Goal: Task Accomplishment & Management: Complete application form

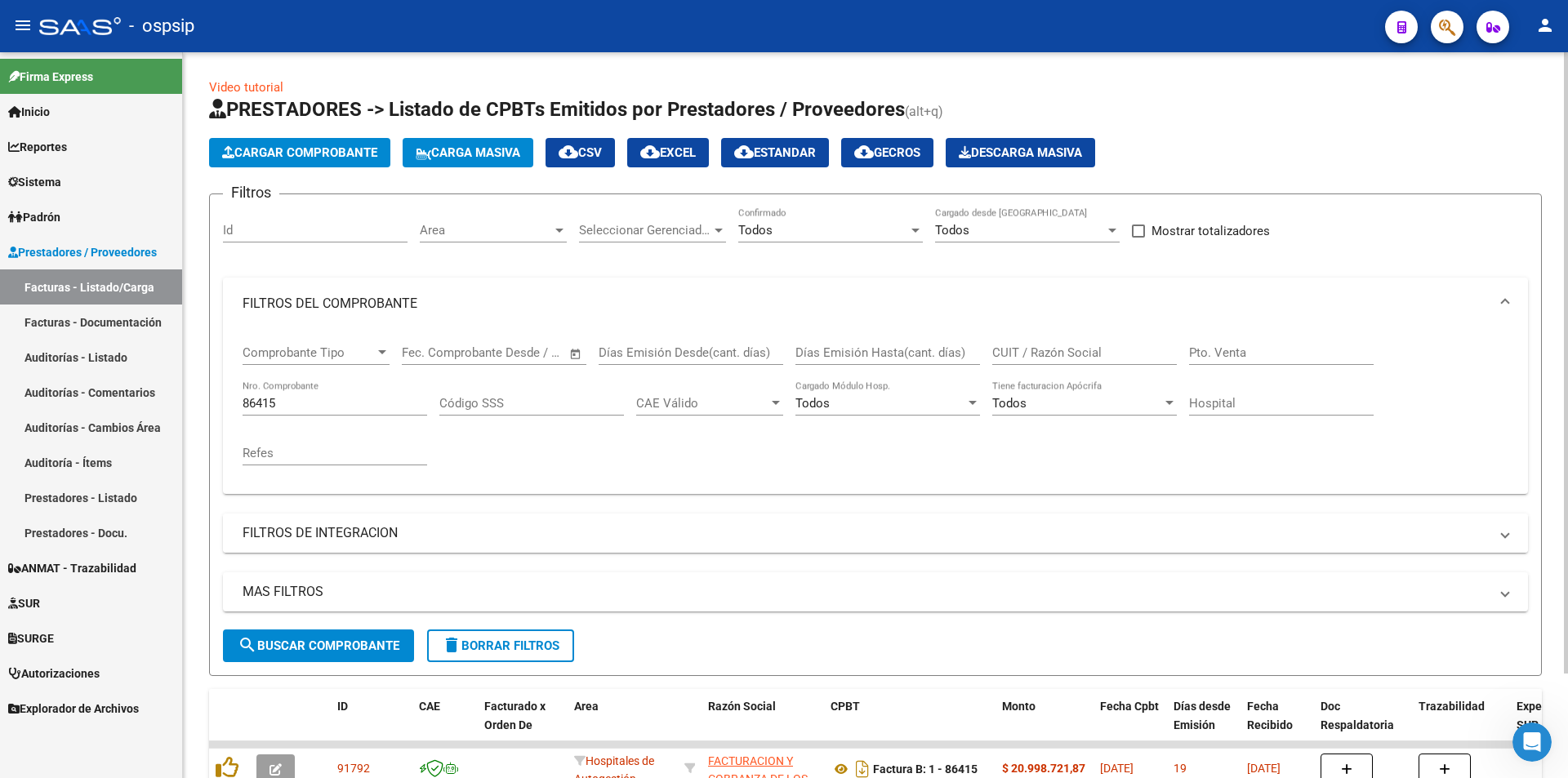
scroll to position [62, 0]
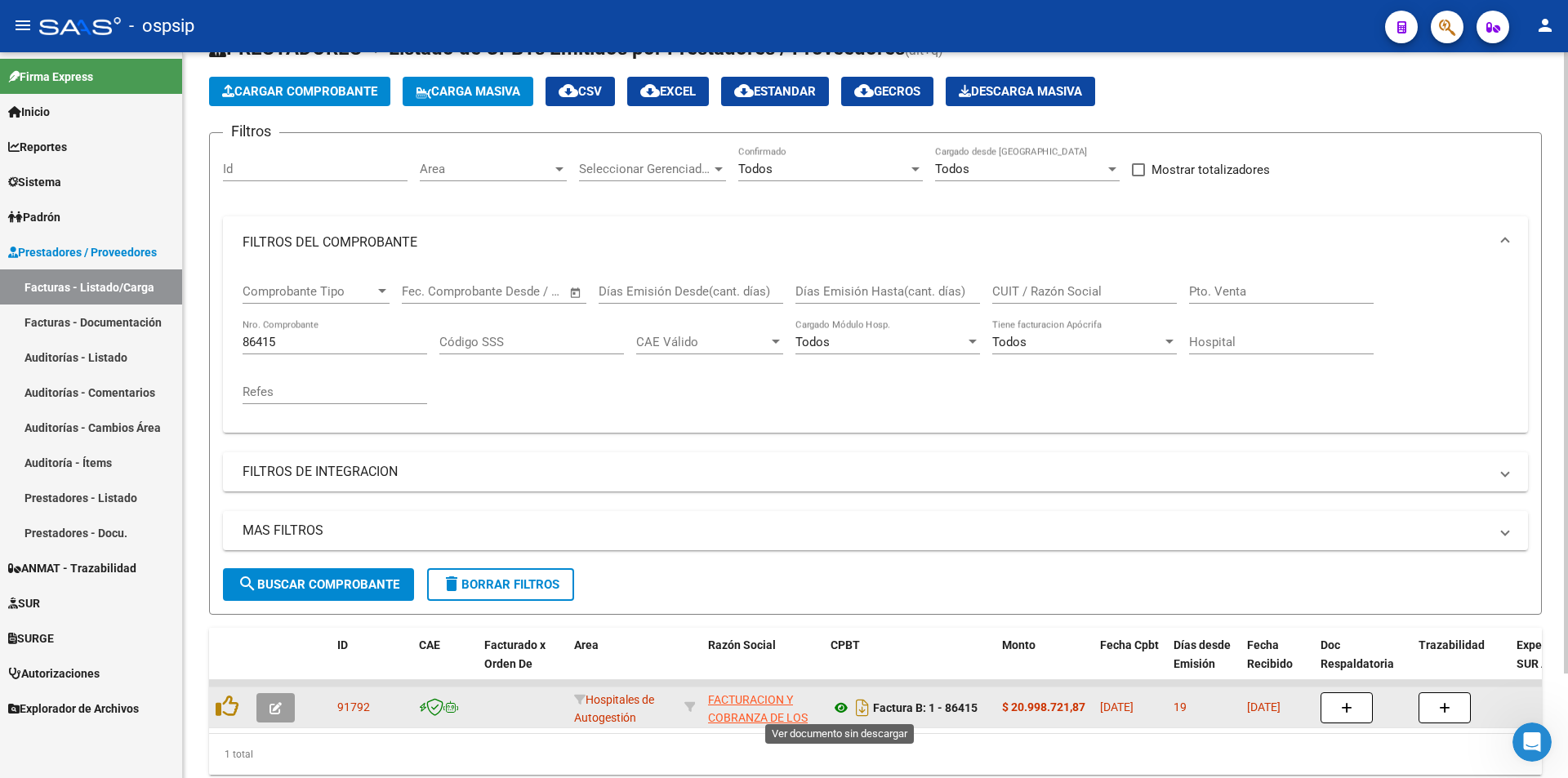
click at [843, 711] on icon at bounding box center [841, 708] width 21 height 20
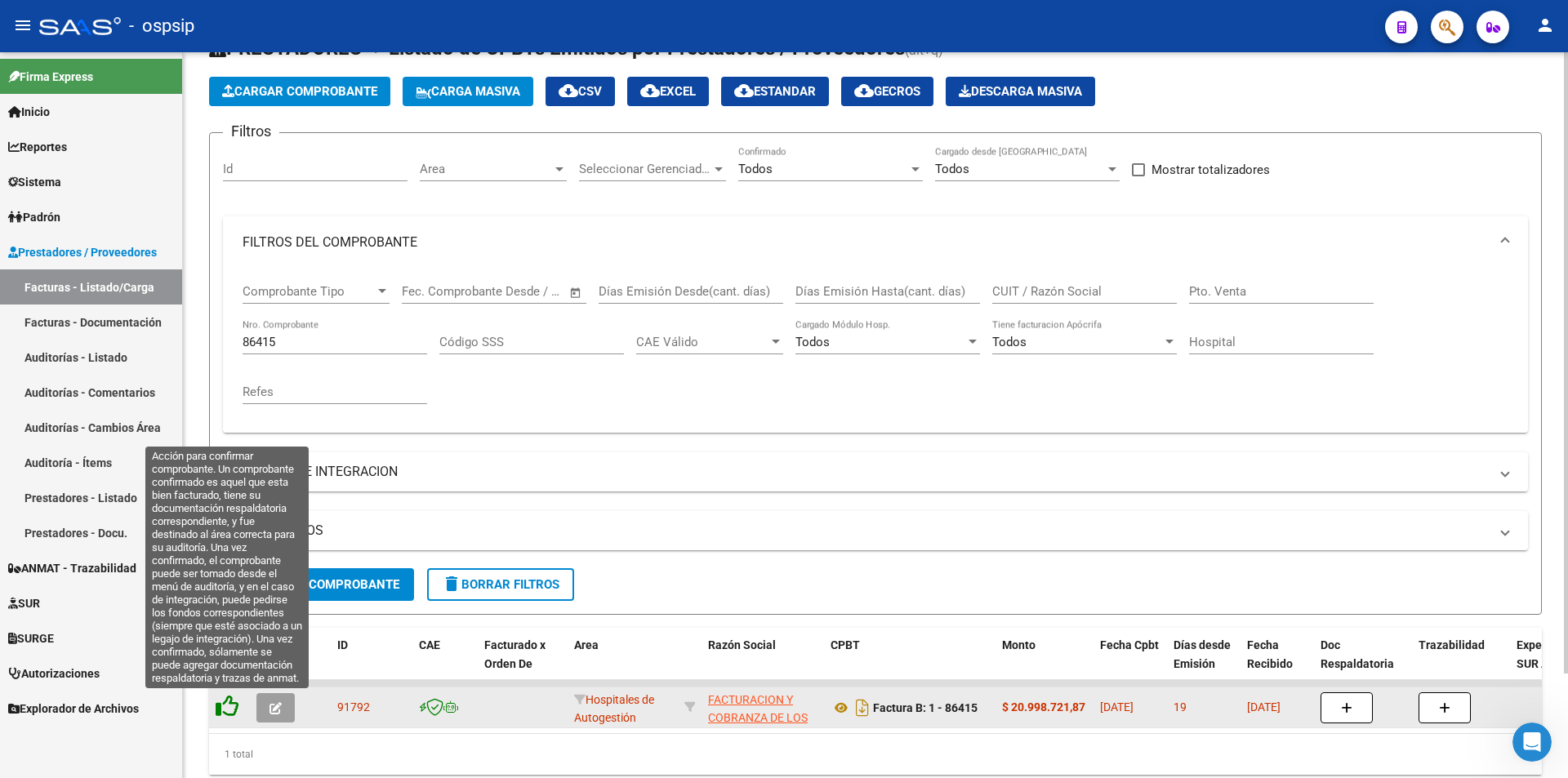
click at [234, 706] on icon at bounding box center [226, 706] width 23 height 23
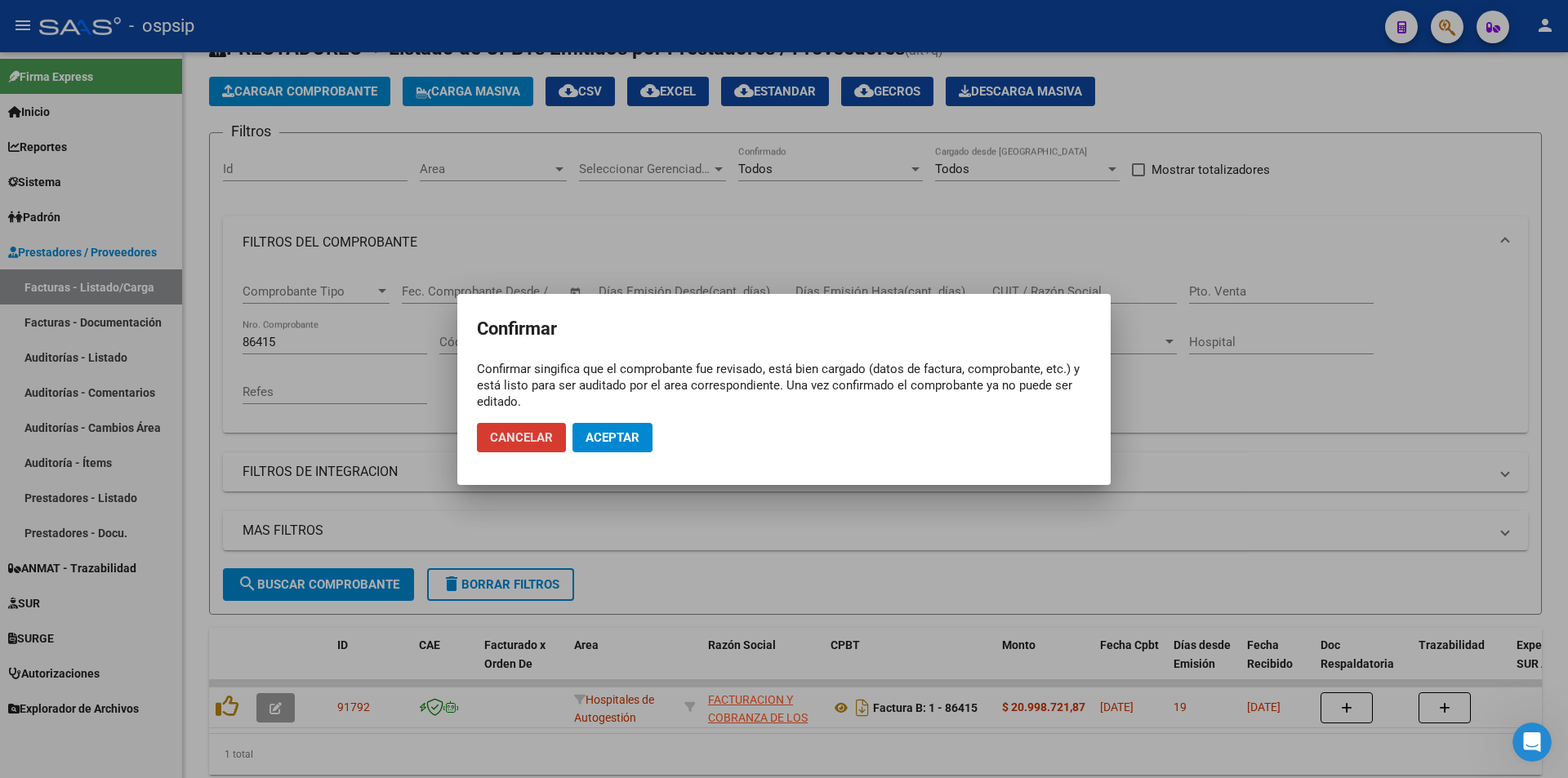
click at [622, 441] on span "Aceptar" at bounding box center [613, 437] width 54 height 15
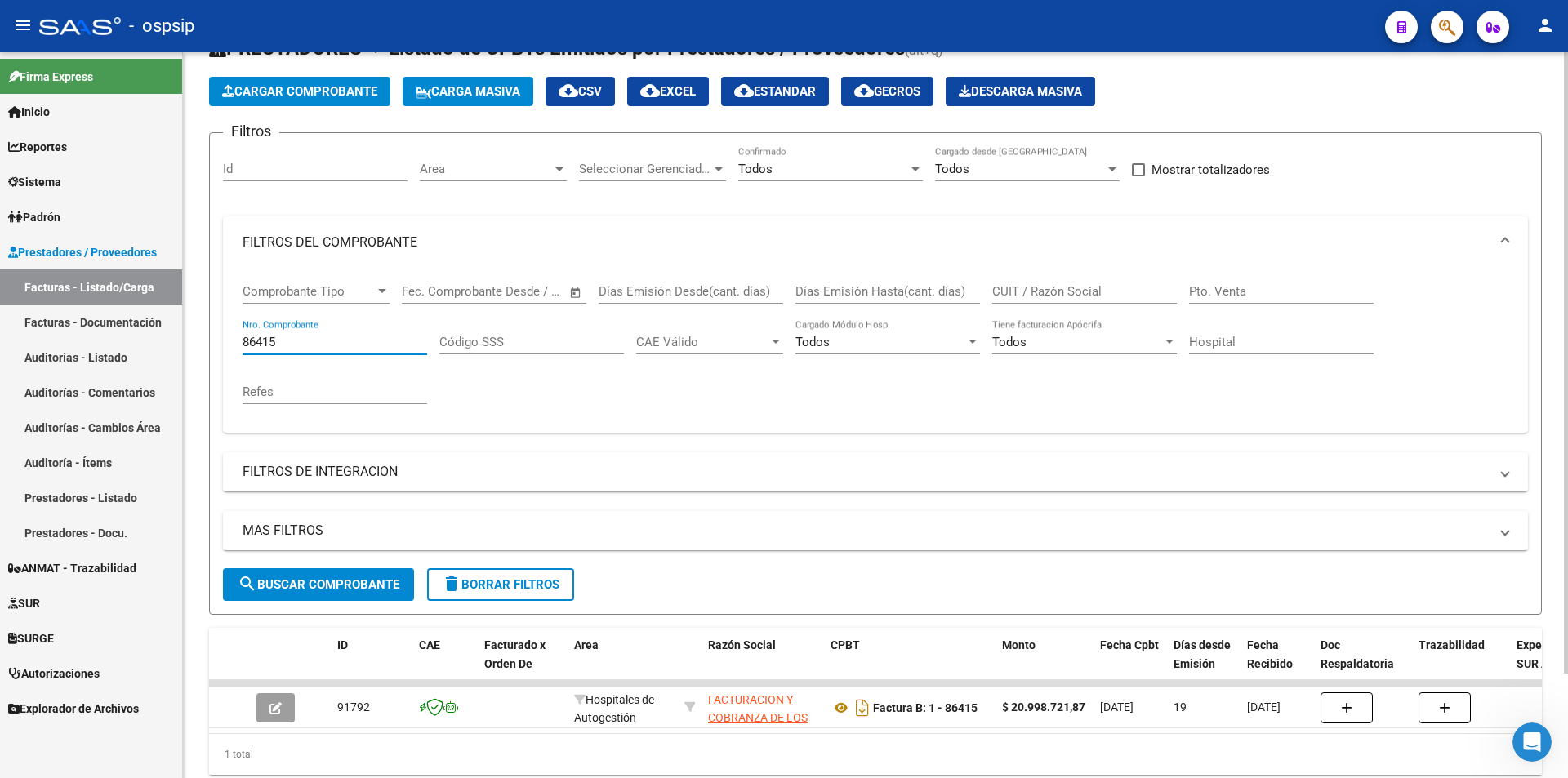
click at [326, 343] on input "86415" at bounding box center [335, 342] width 185 height 15
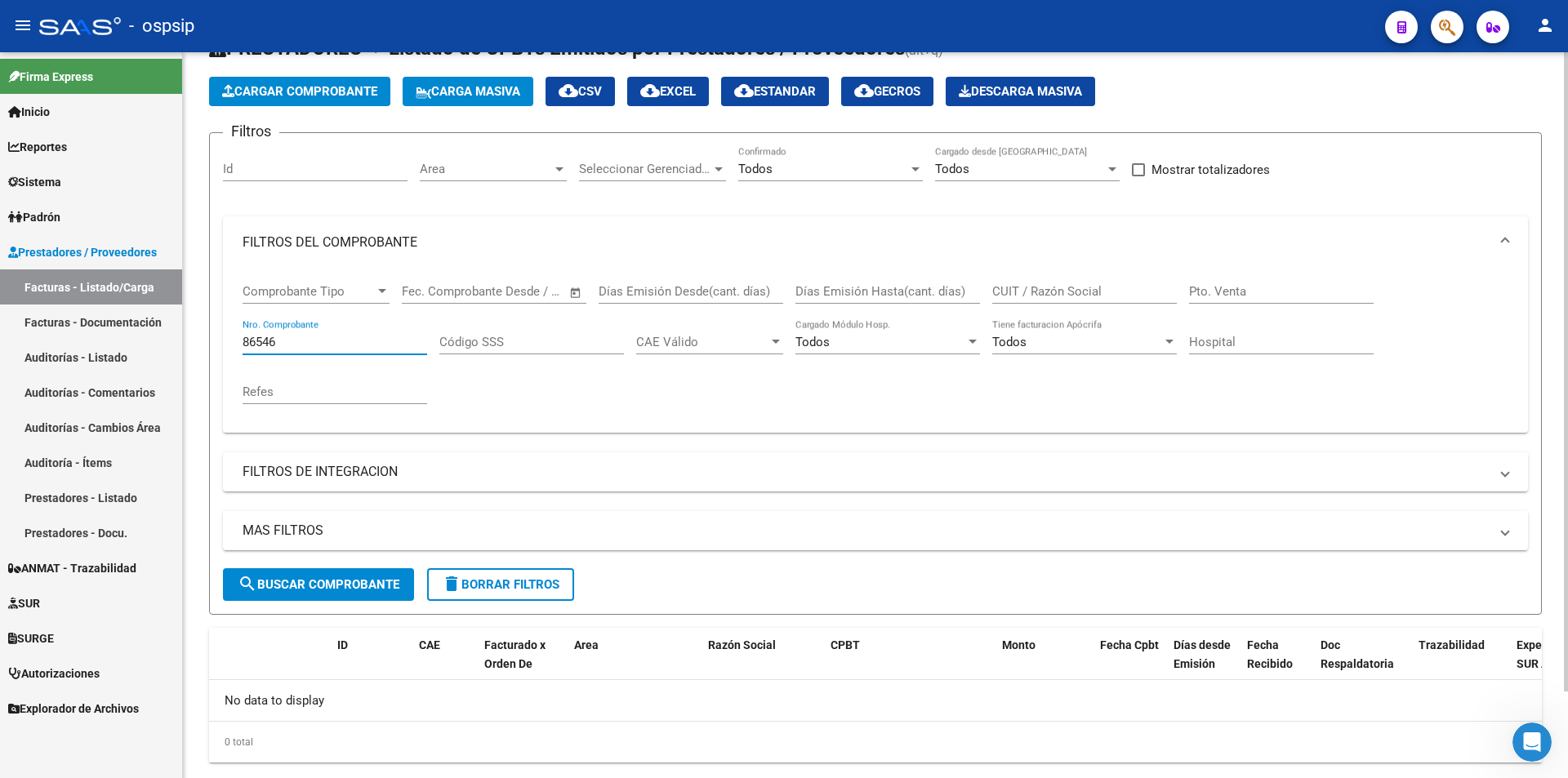
type input "86546"
click at [348, 94] on span "Cargar Comprobante" at bounding box center [299, 91] width 155 height 15
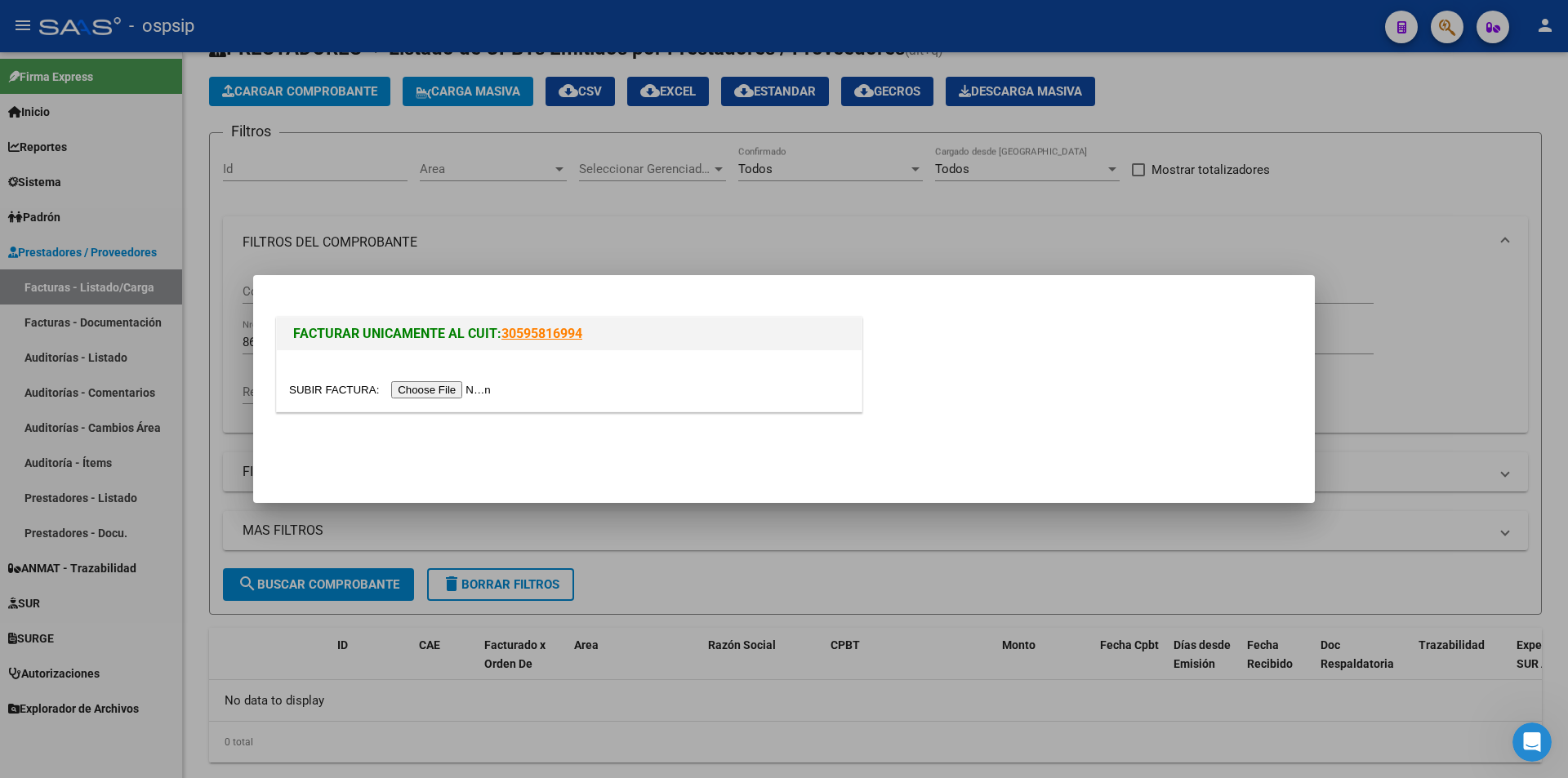
click at [448, 389] on input "file" at bounding box center [392, 390] width 207 height 17
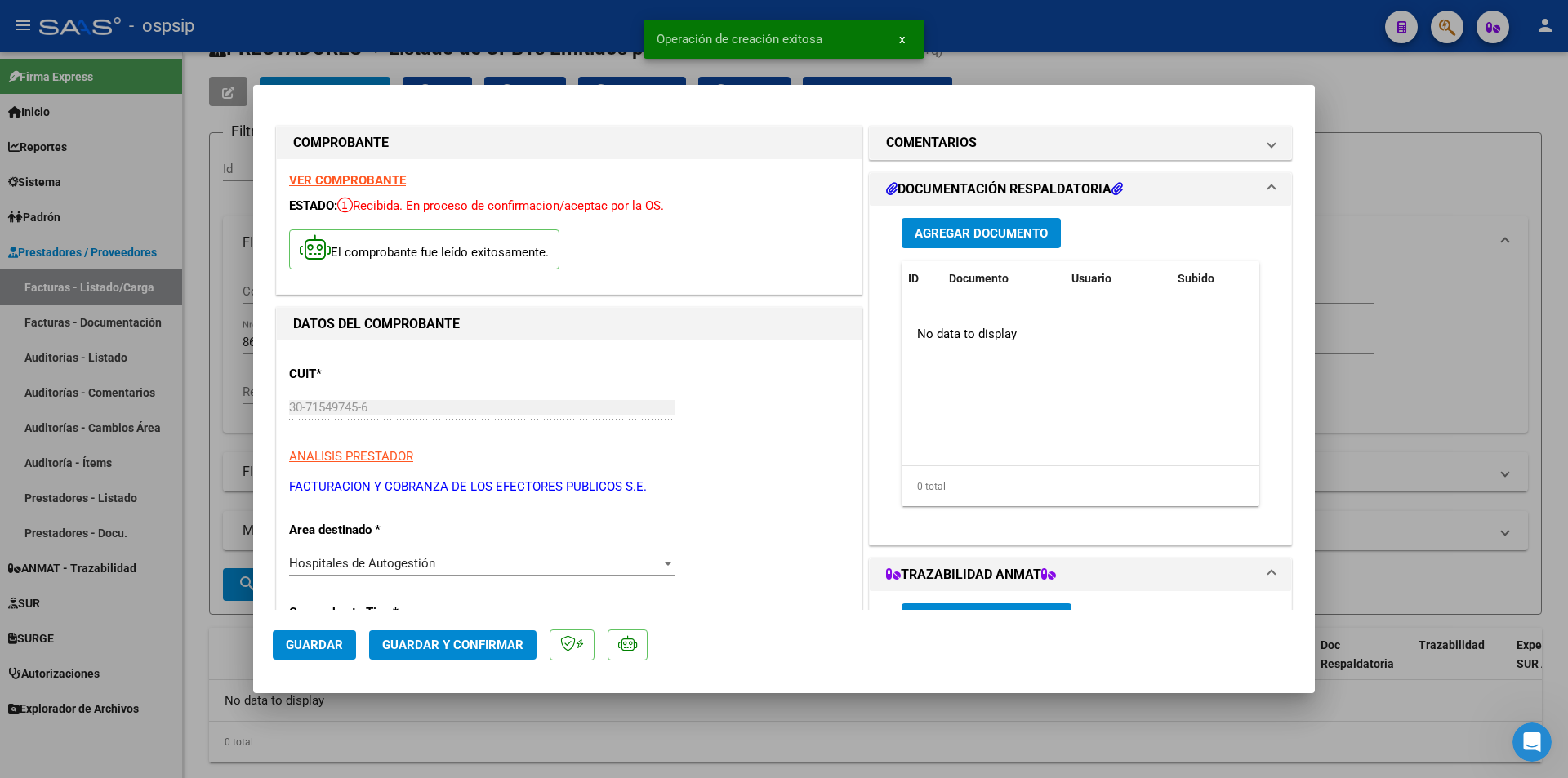
click at [327, 643] on span "Guardar" at bounding box center [314, 644] width 57 height 15
click at [1447, 336] on div at bounding box center [784, 389] width 1568 height 778
type input "$ 0,00"
